Goal: Communication & Community: Answer question/provide support

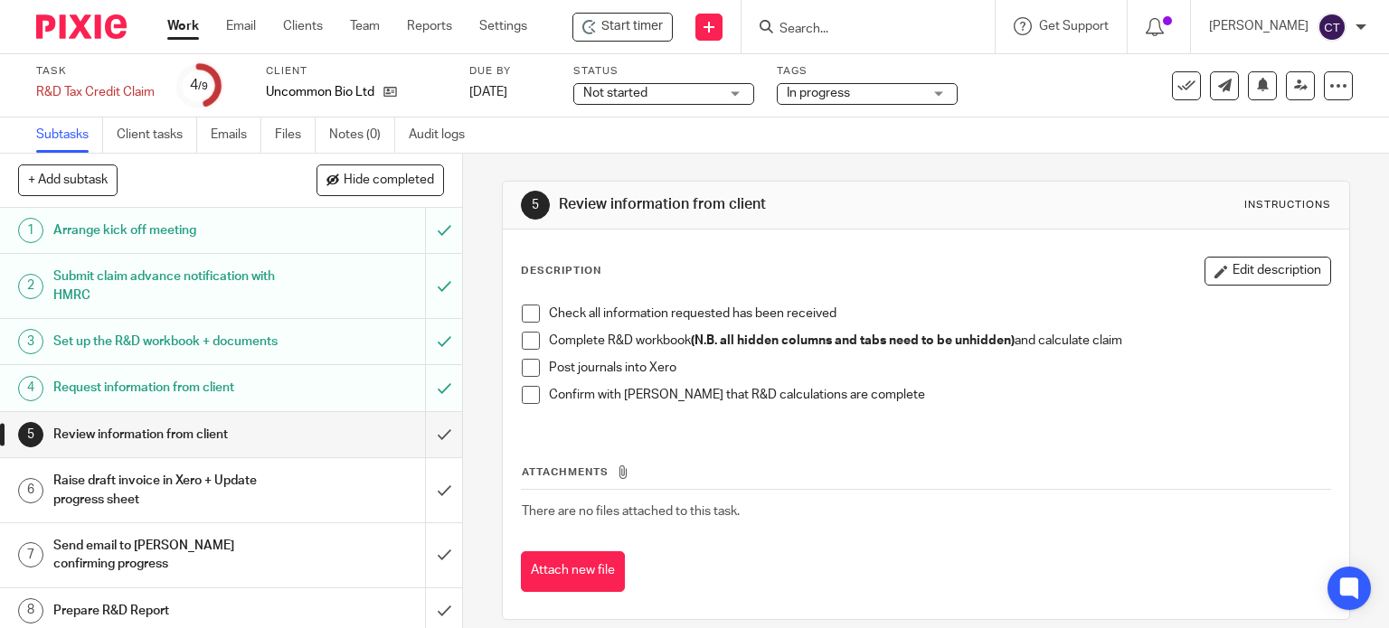
click at [830, 26] on input "Search" at bounding box center [859, 30] width 163 height 16
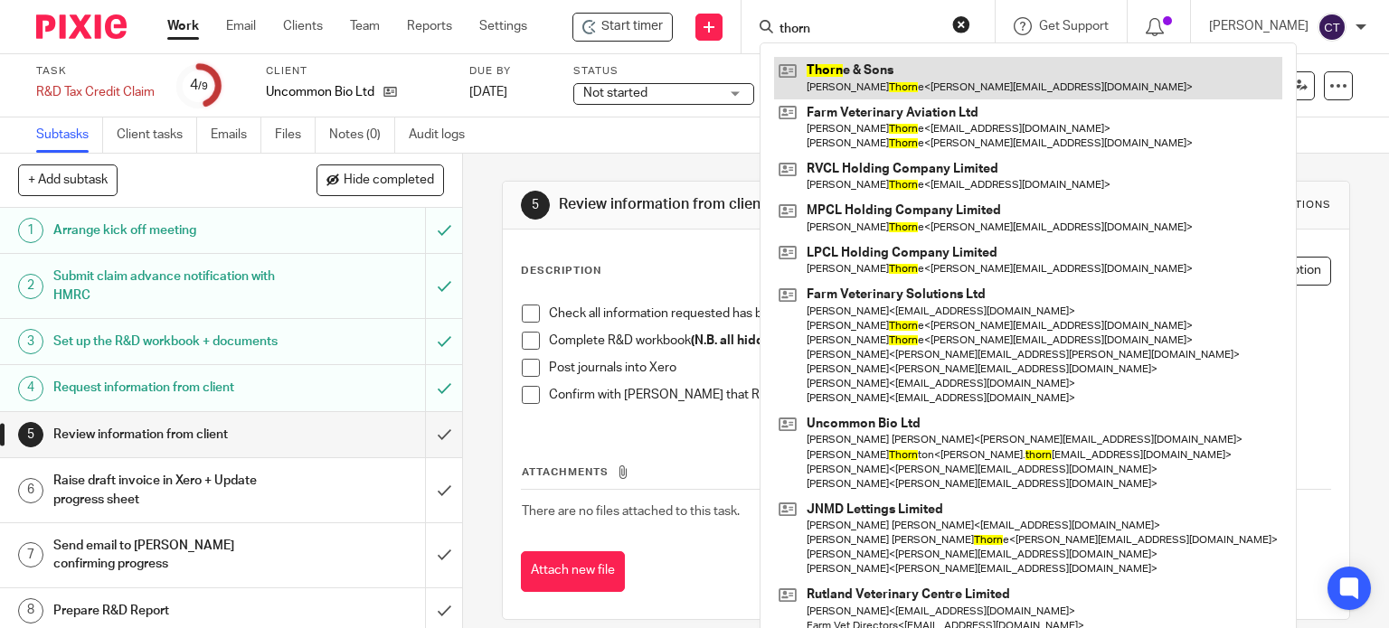
type input "thorn"
click at [832, 79] on link at bounding box center [1028, 78] width 508 height 42
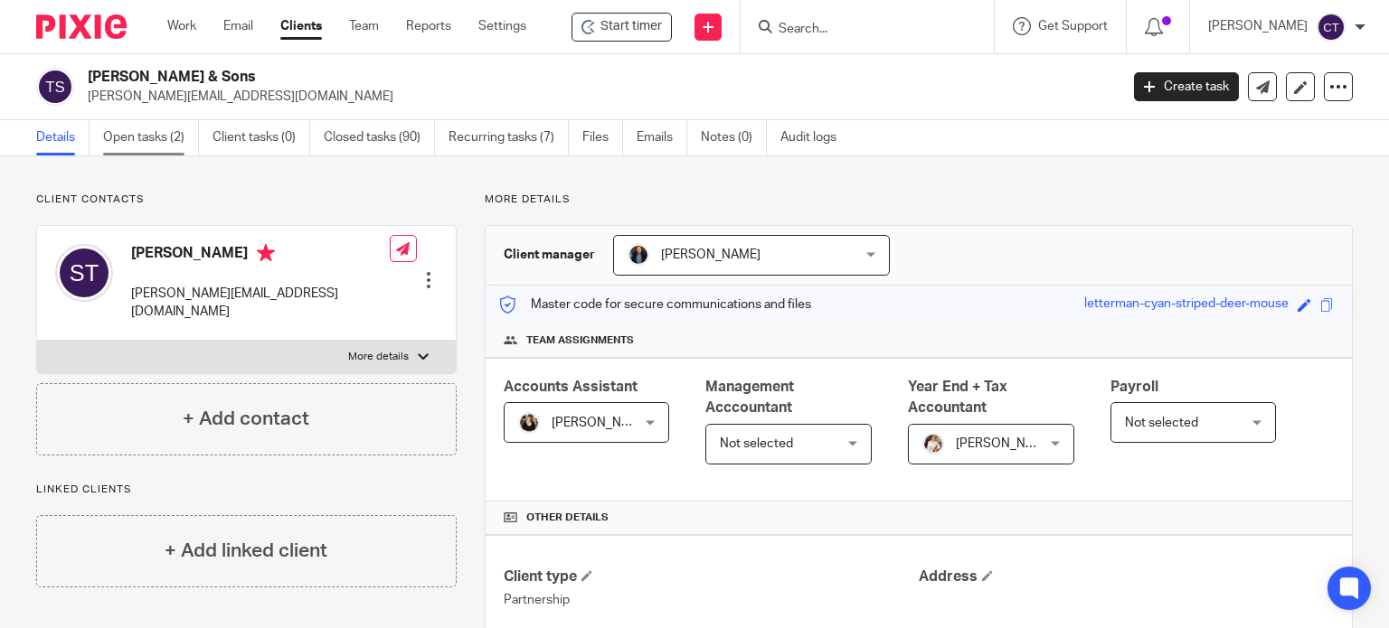
click at [141, 136] on link "Open tasks (2)" at bounding box center [151, 137] width 96 height 35
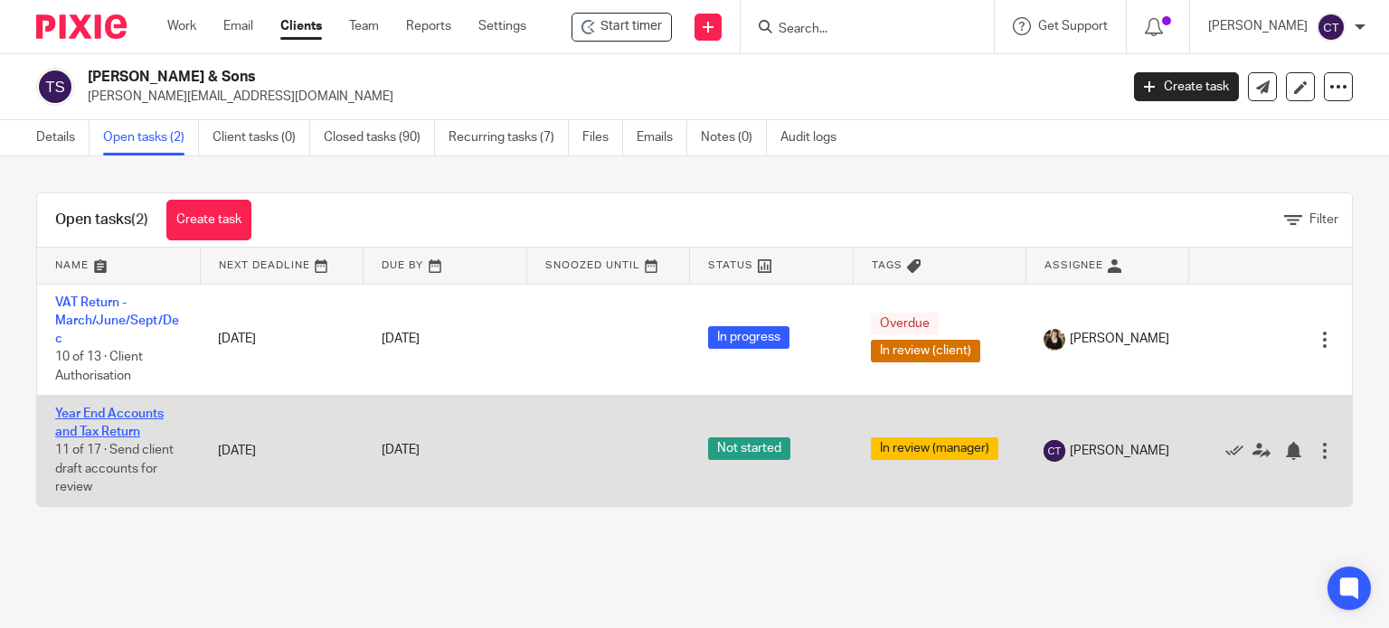
click at [101, 420] on link "Year End Accounts and Tax Return" at bounding box center [109, 423] width 109 height 31
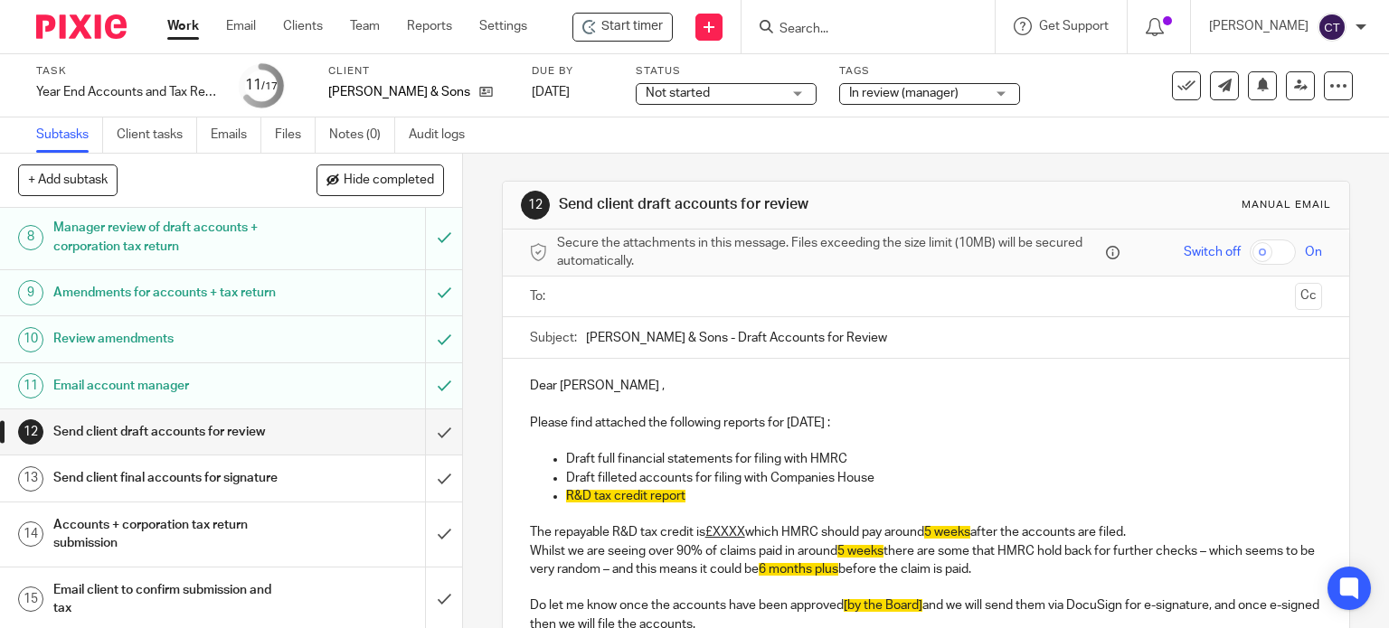
scroll to position [452, 0]
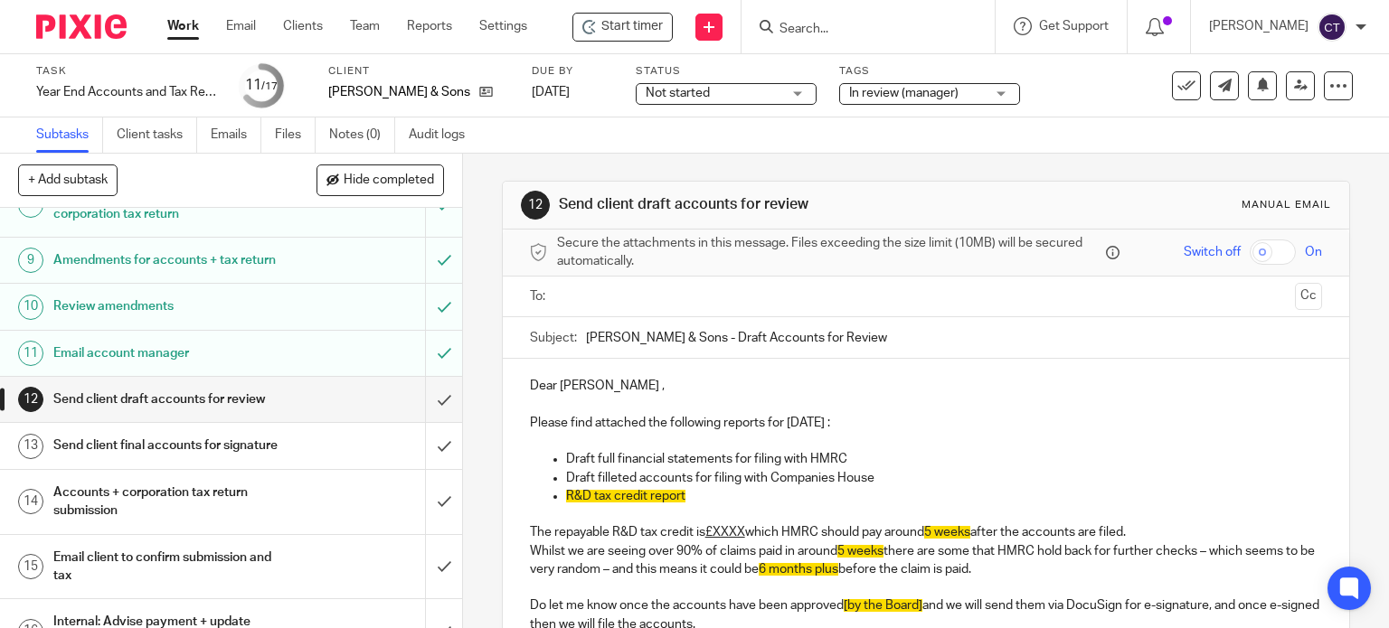
click at [604, 292] on input "text" at bounding box center [925, 297] width 724 height 21
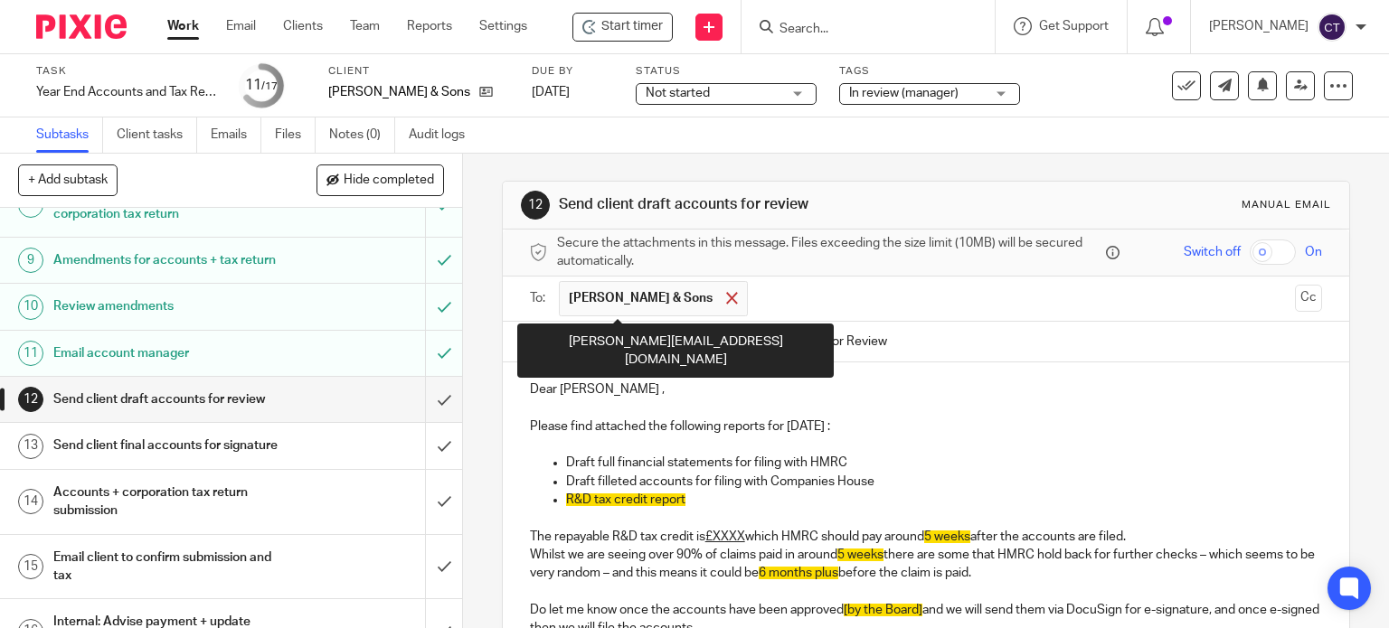
click at [726, 292] on span at bounding box center [732, 298] width 12 height 12
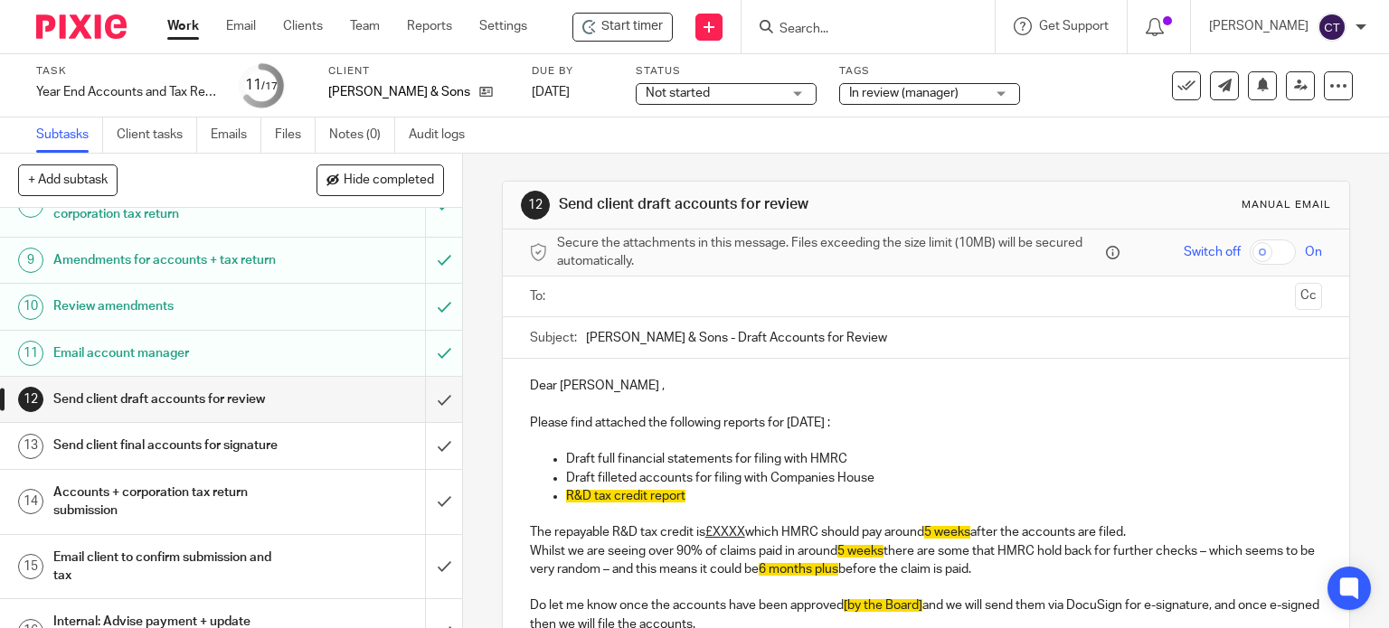
click at [590, 299] on input "text" at bounding box center [925, 297] width 724 height 21
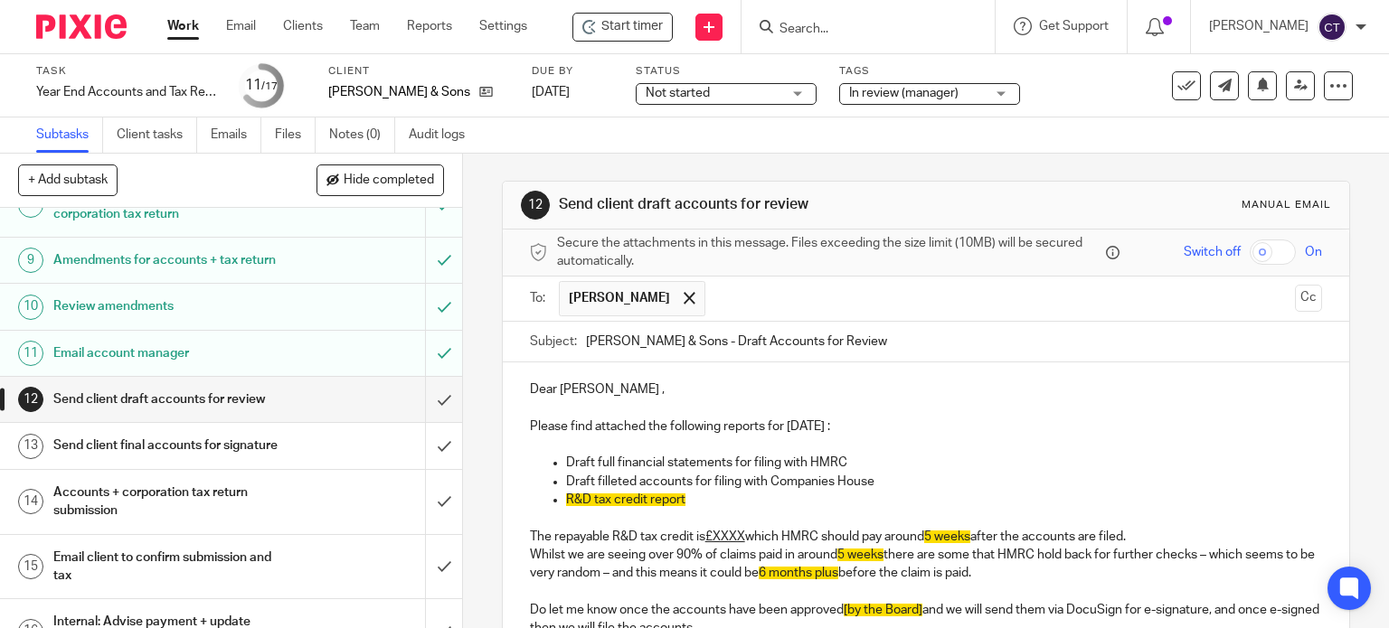
drag, startPoint x: 602, startPoint y: 384, endPoint x: 658, endPoint y: 379, distance: 56.3
click at [602, 383] on p "Dear Susanne ," at bounding box center [926, 390] width 793 height 18
drag, startPoint x: 846, startPoint y: 424, endPoint x: 865, endPoint y: 422, distance: 18.2
click at [847, 424] on p "Please find attached the following reports for 31 Mar 2022 :" at bounding box center [926, 427] width 793 height 18
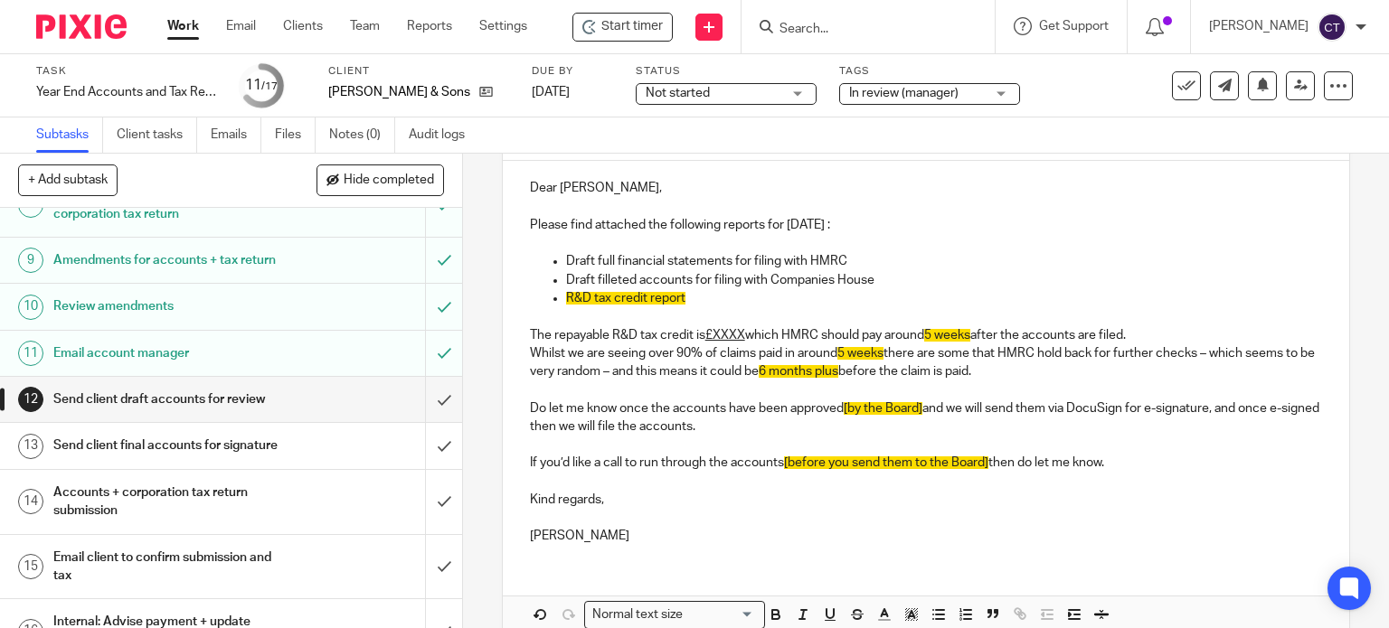
scroll to position [111, 0]
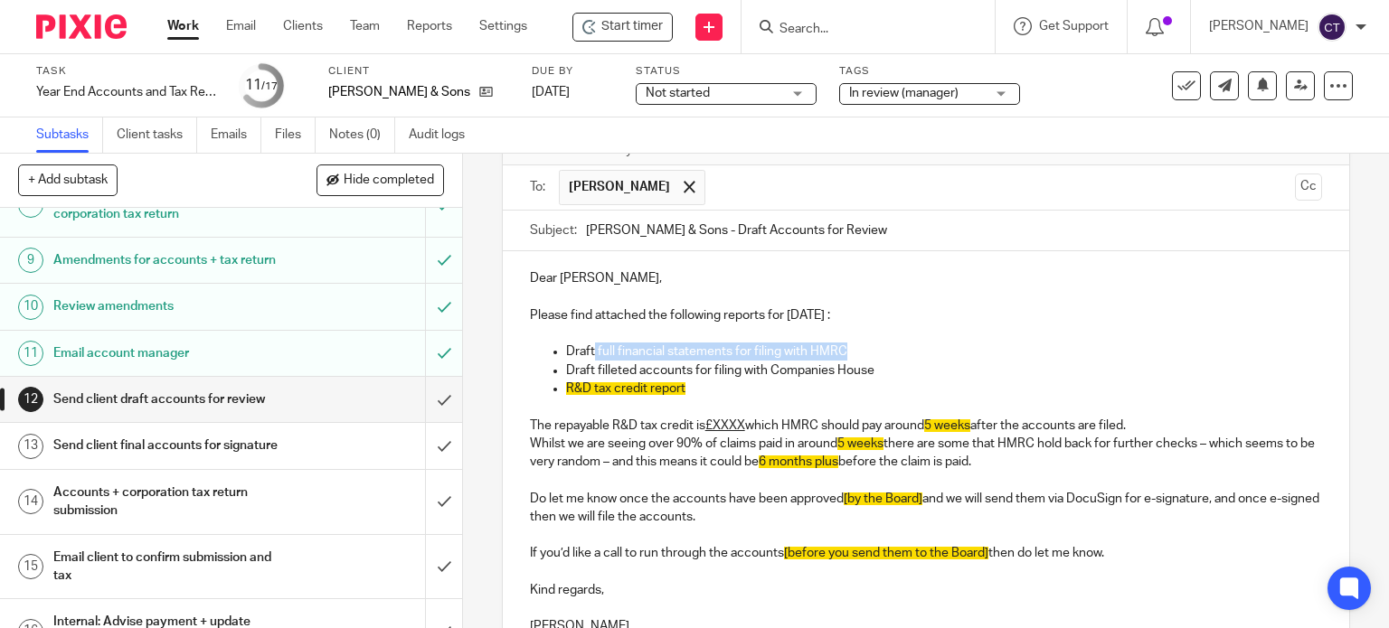
drag, startPoint x: 839, startPoint y: 348, endPoint x: 590, endPoint y: 348, distance: 249.6
click at [590, 348] on p "Draft full financial statements for filing with HMRC" at bounding box center [944, 352] width 757 height 18
click at [644, 312] on p "Please find attached the following reports for 31 Mar 2025 :" at bounding box center [926, 316] width 793 height 18
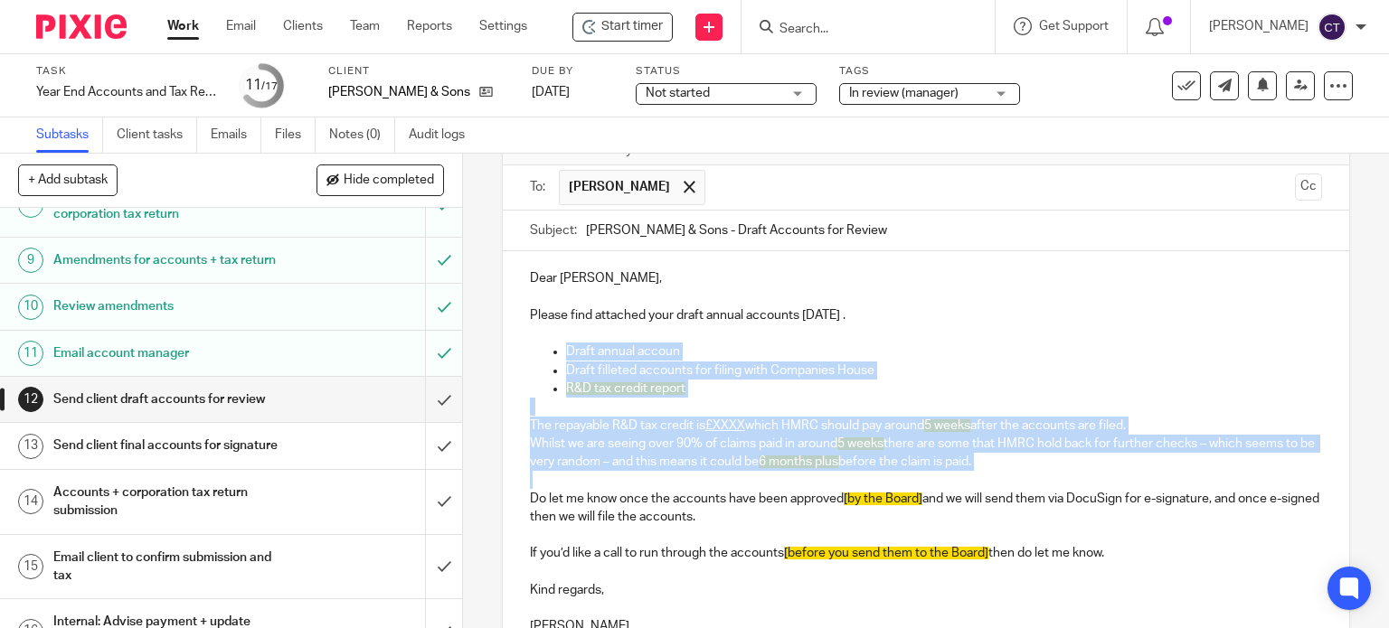
drag, startPoint x: 552, startPoint y: 347, endPoint x: 938, endPoint y: 482, distance: 409.0
click at [938, 482] on div "Dear Susanne, Please find attached your draft annual accounts 31 Mar 2025 . Dra…" at bounding box center [926, 450] width 847 height 398
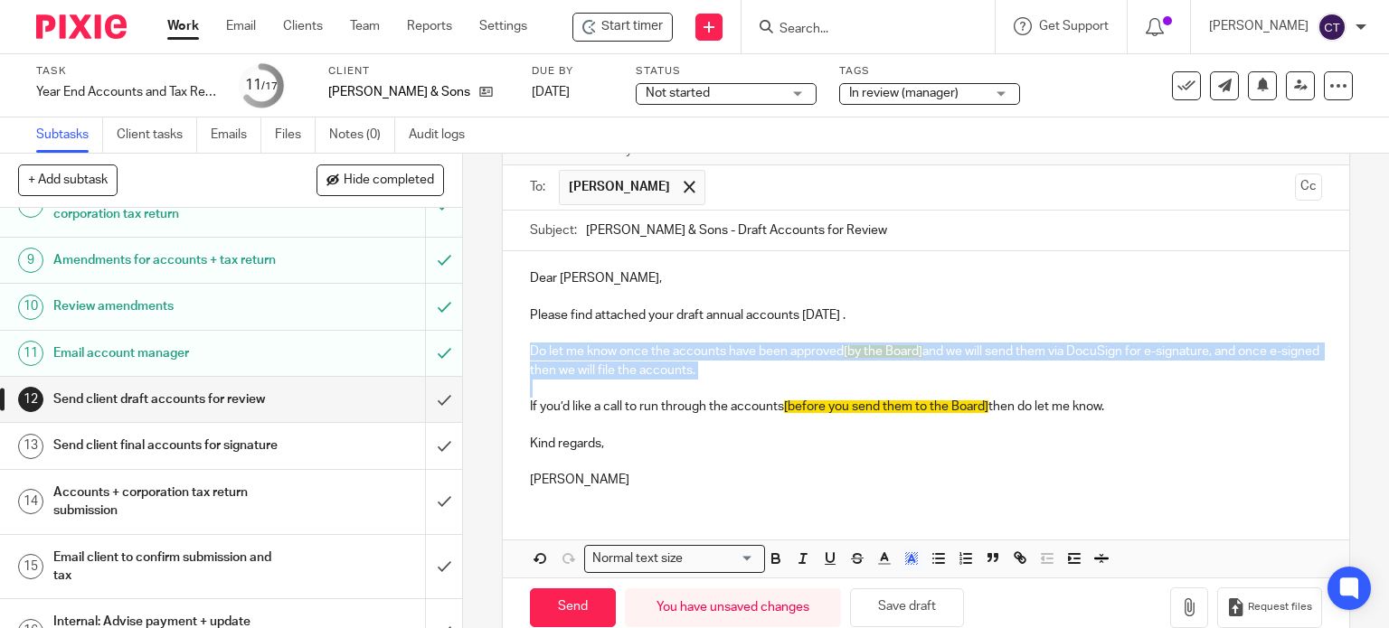
drag, startPoint x: 519, startPoint y: 345, endPoint x: 735, endPoint y: 390, distance: 220.6
click at [735, 390] on div "Dear Susanne, Please find attached your draft annual accounts 31 Mar 2025 . Do …" at bounding box center [926, 376] width 847 height 251
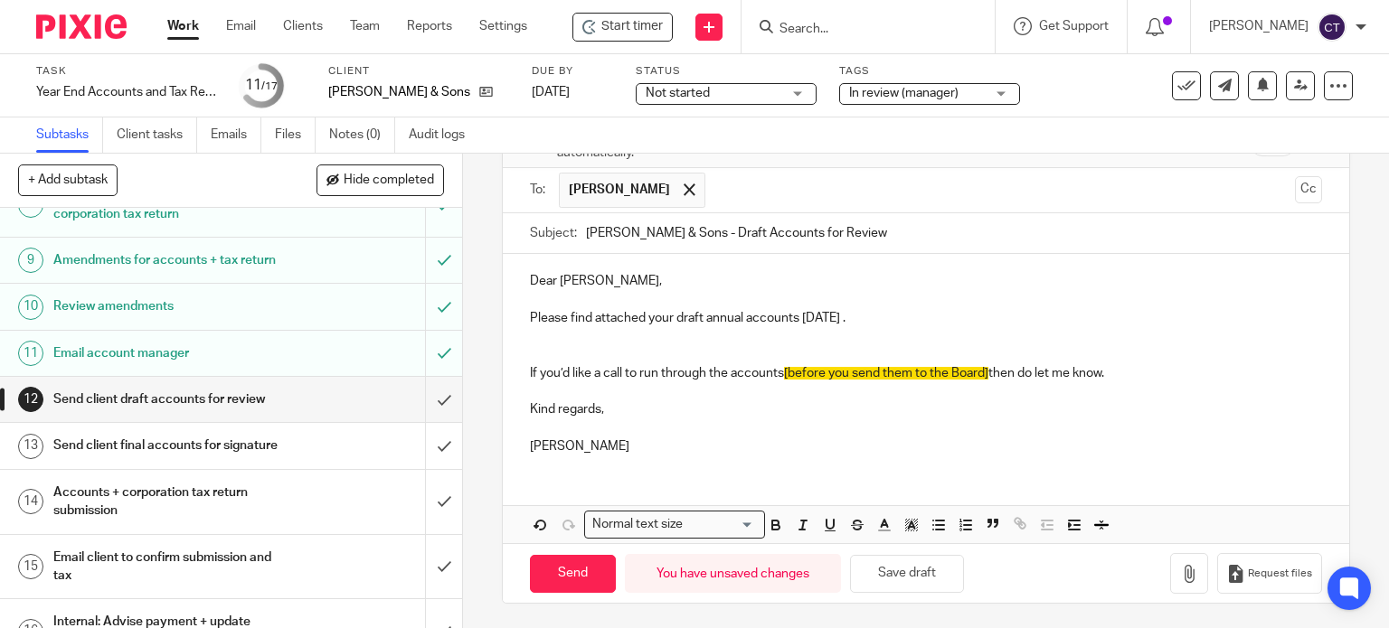
scroll to position [90, 0]
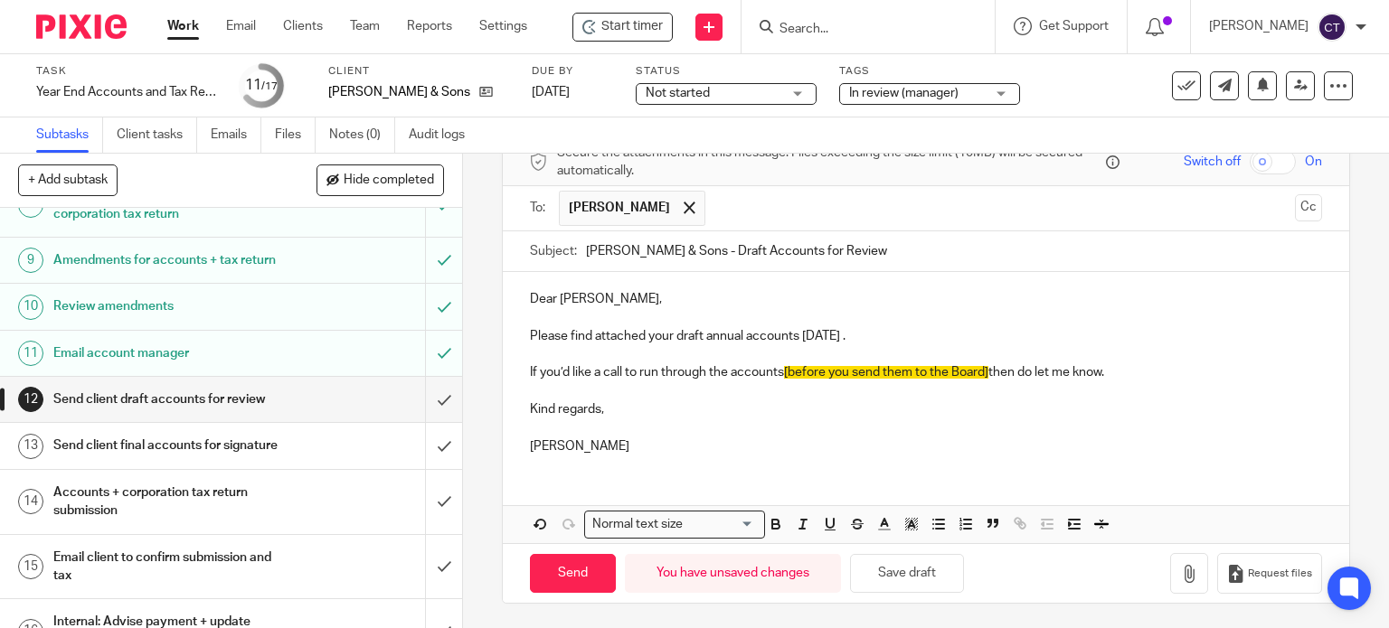
click at [562, 367] on p "If you’d like a call to run through the accounts [before you send them to the B…" at bounding box center [926, 373] width 793 height 18
click at [803, 332] on p "Please find attached your draft annual accounts 31 Mar 2025 ." at bounding box center [926, 336] width 793 height 18
drag, startPoint x: 799, startPoint y: 332, endPoint x: 808, endPoint y: 335, distance: 9.7
click at [799, 332] on p "Please find attached your draft annual accounts 31 Mar 2025 ." at bounding box center [926, 336] width 793 height 18
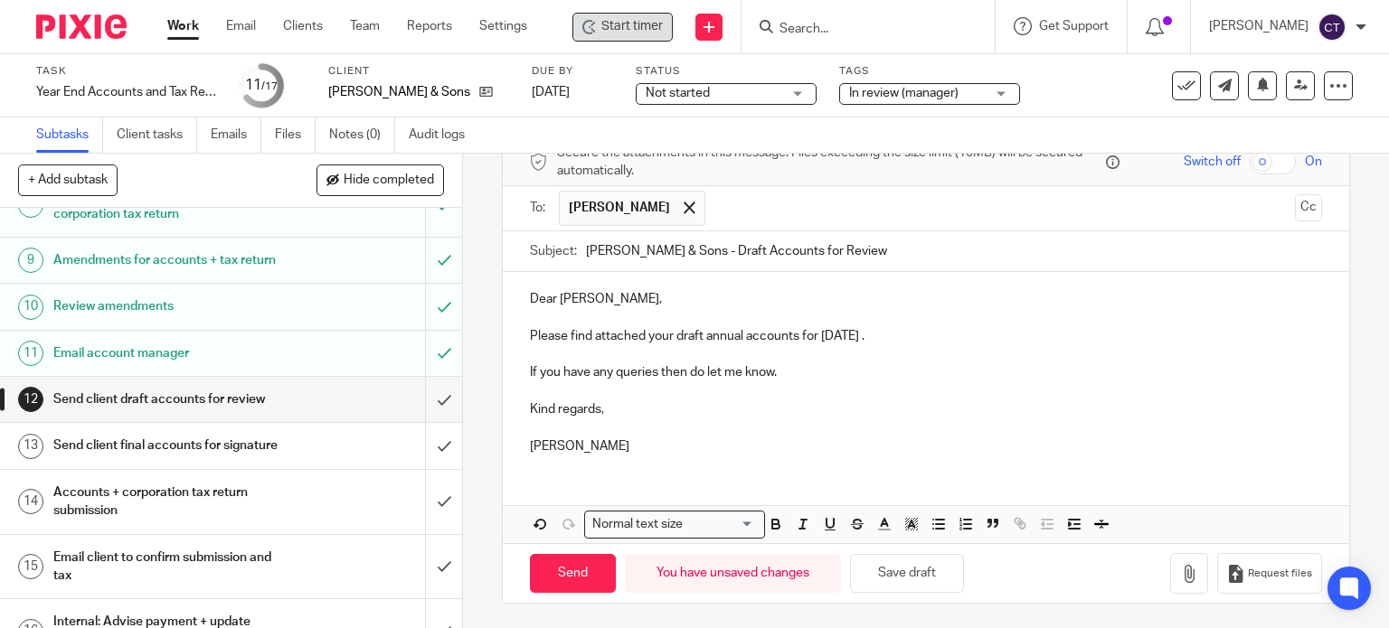
click at [644, 34] on span "Start timer" at bounding box center [631, 26] width 61 height 19
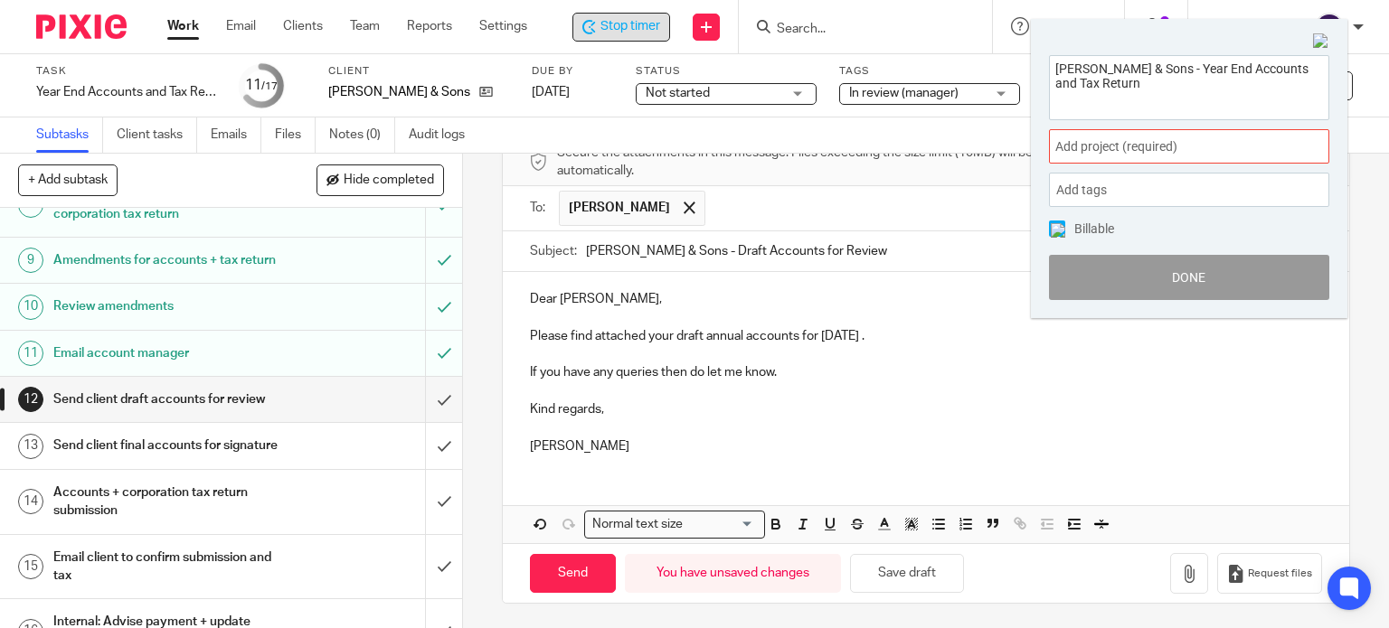
click at [1128, 147] on span "Add project (required) :" at bounding box center [1169, 146] width 228 height 19
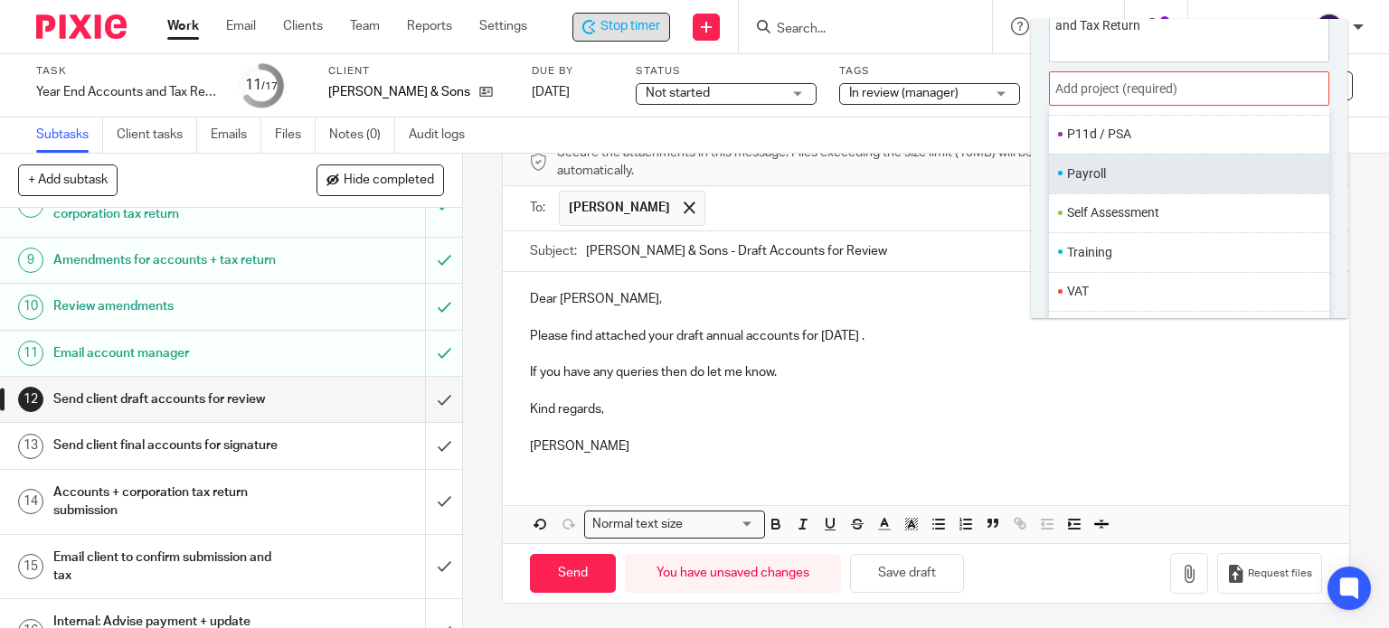
scroll to position [89, 0]
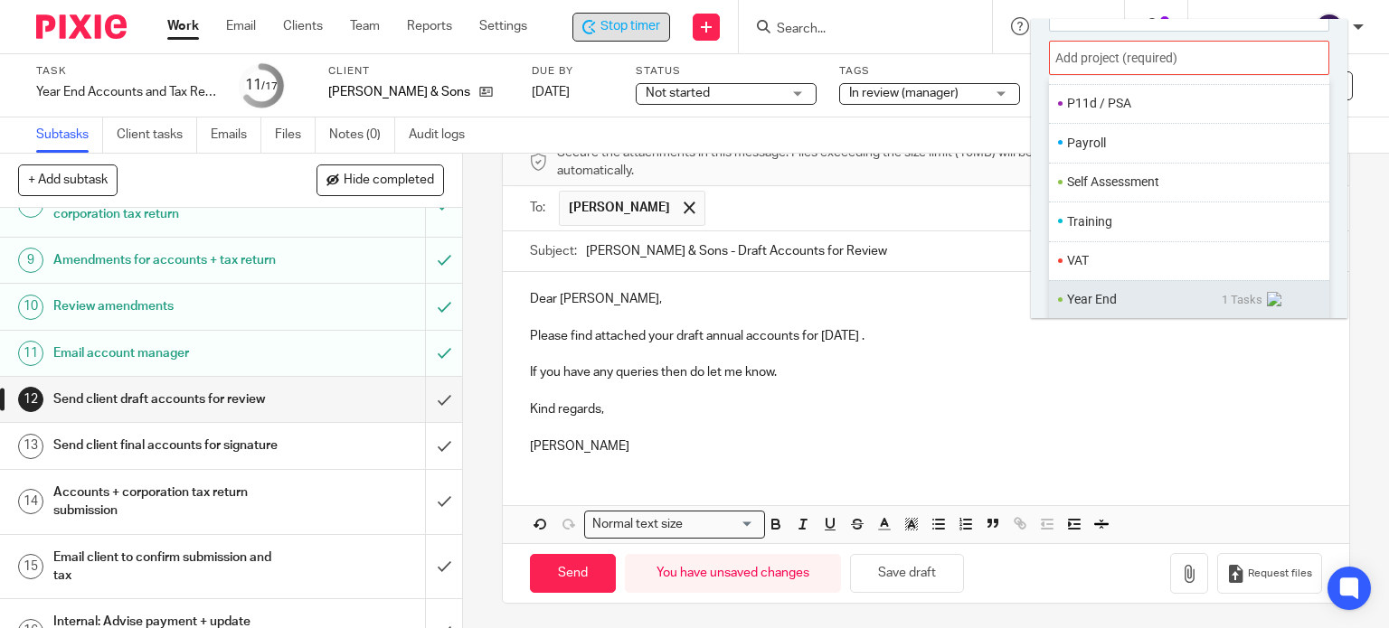
click at [1102, 284] on ul "Year End 1 Tasks" at bounding box center [1189, 299] width 280 height 39
click at [1092, 300] on li "Year End" at bounding box center [1144, 299] width 155 height 19
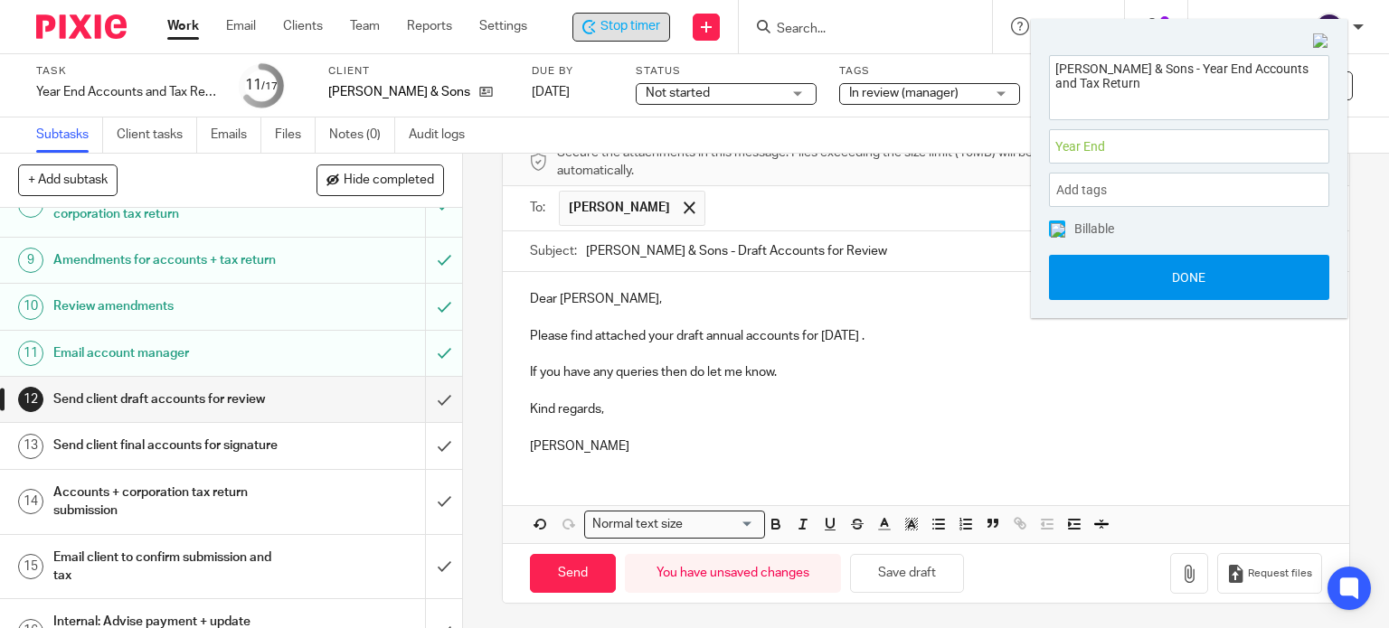
click at [1098, 284] on button "Done" at bounding box center [1189, 277] width 280 height 45
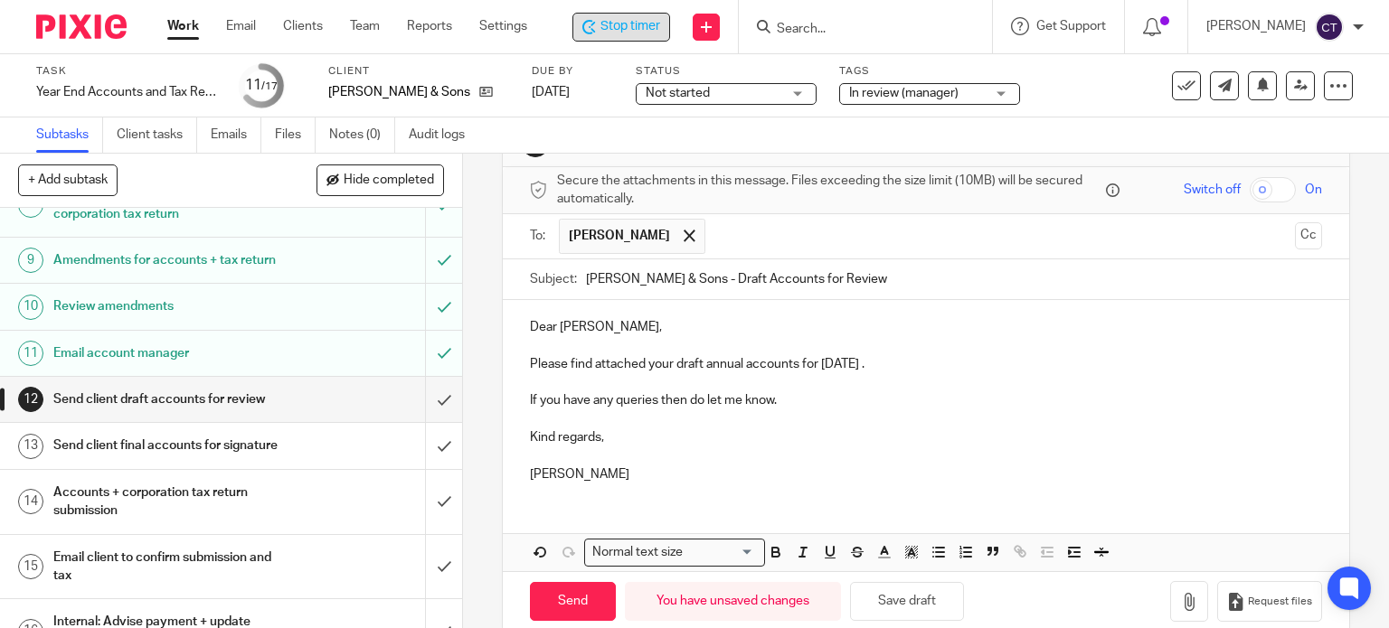
scroll to position [90, 0]
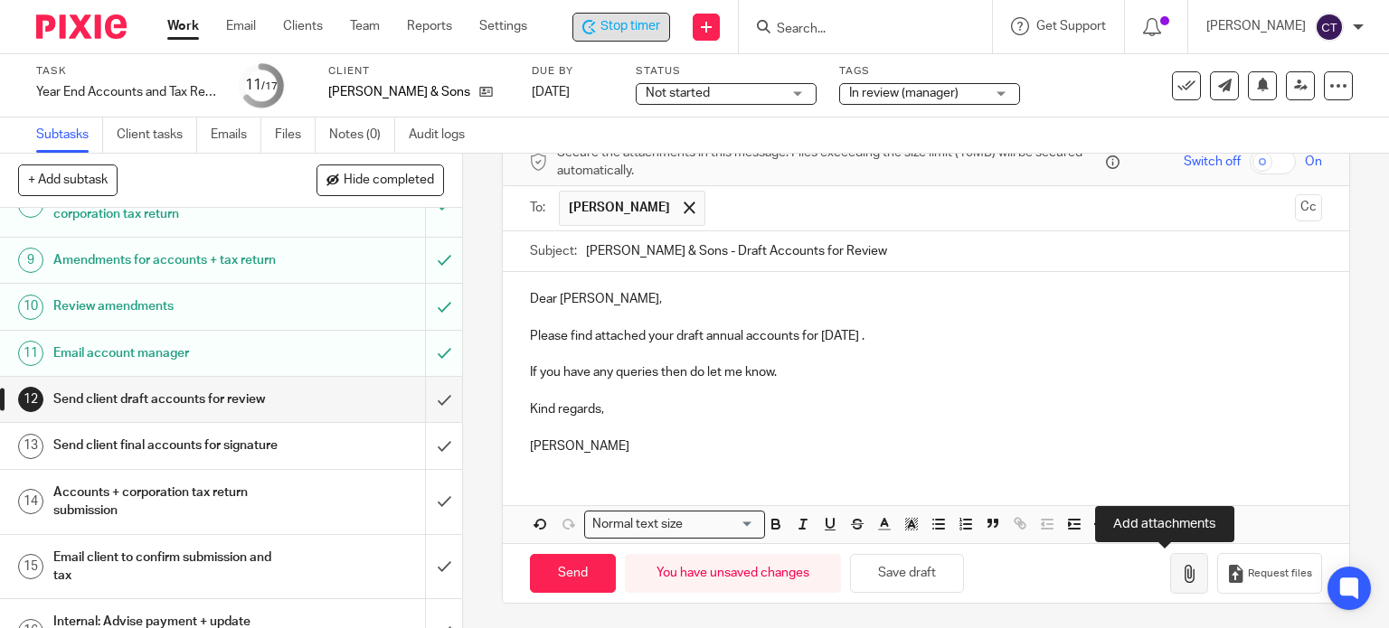
click at [1180, 573] on icon "button" at bounding box center [1189, 574] width 18 height 18
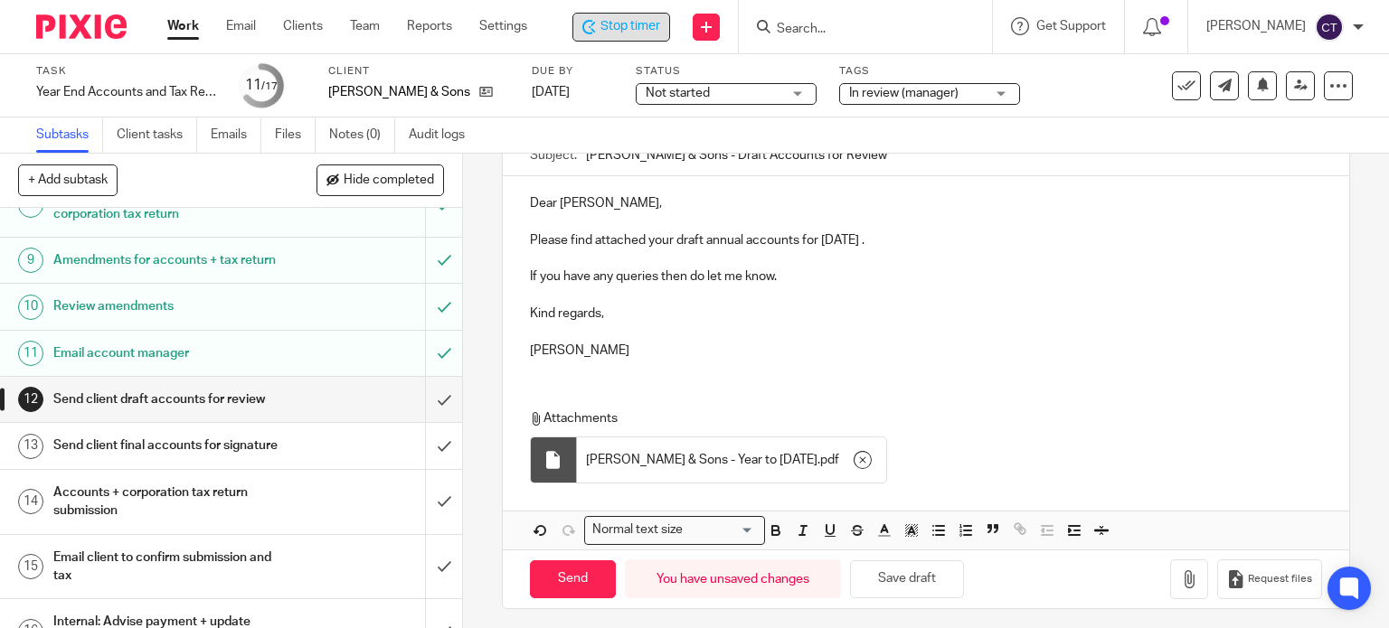
scroll to position [192, 0]
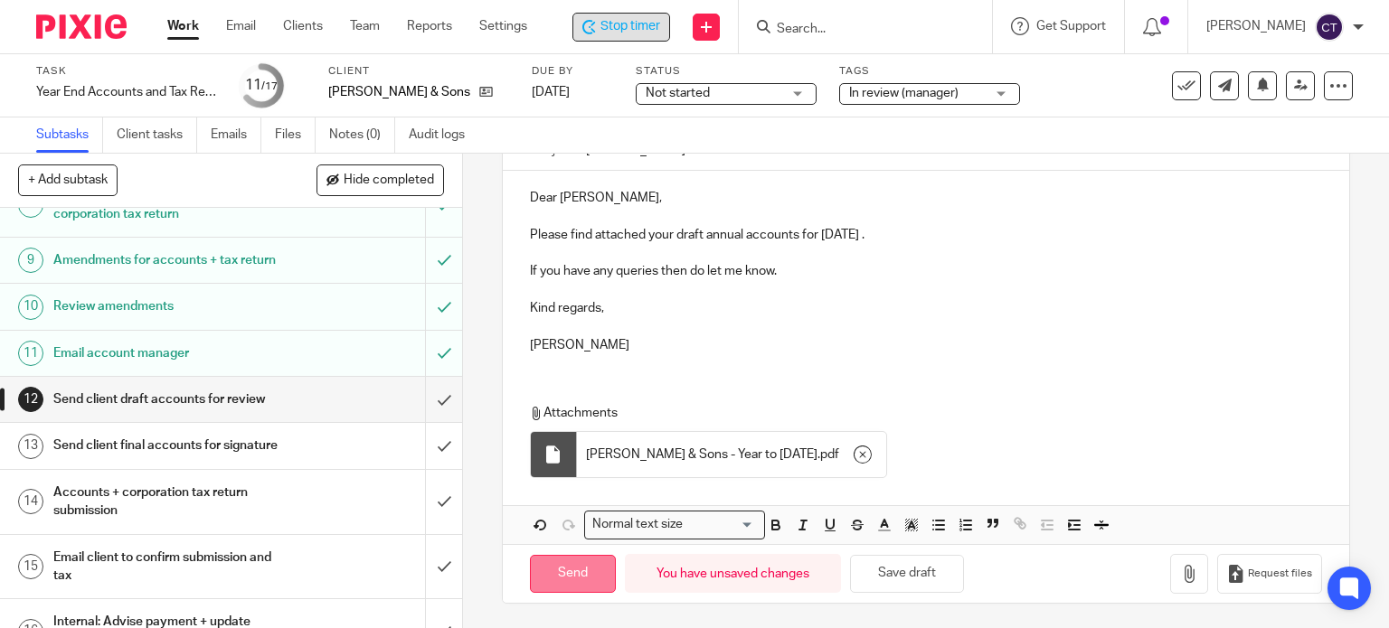
click at [564, 566] on input "Send" at bounding box center [573, 574] width 86 height 39
type input "Sent"
